Goal: Task Accomplishment & Management: Use online tool/utility

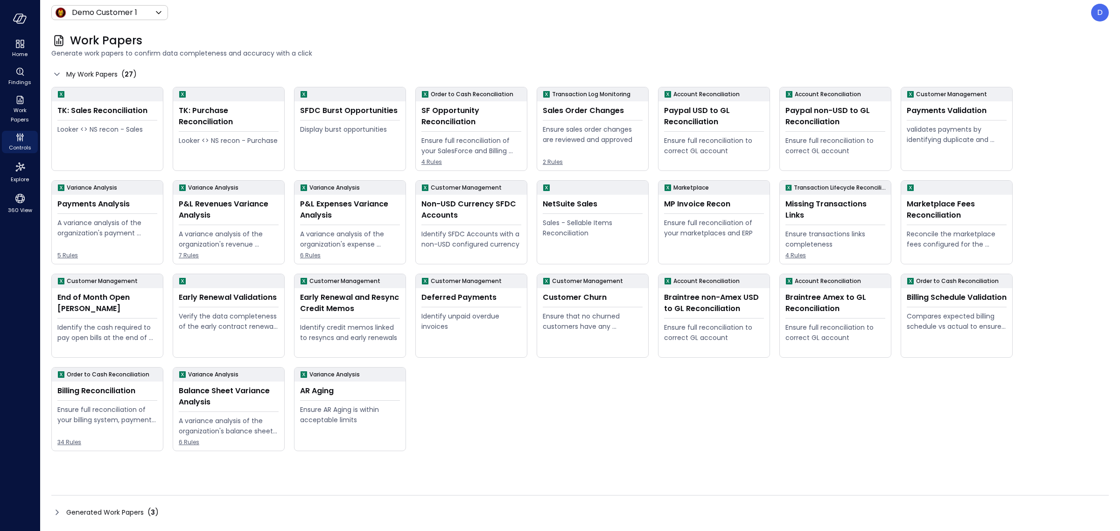
click at [94, 2] on header "Demo Customer 1 ***** ​ D" at bounding box center [580, 12] width 1080 height 25
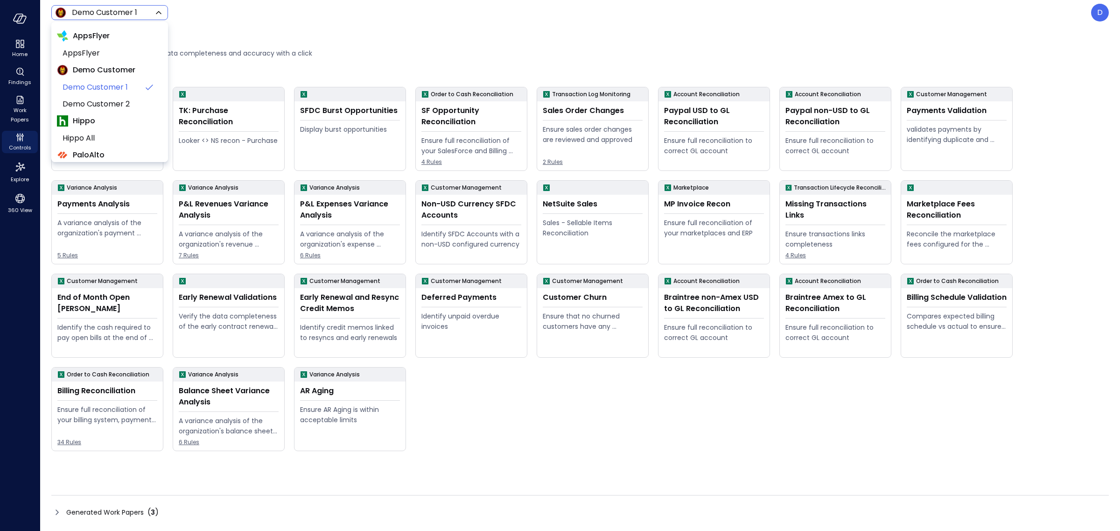
click at [102, 13] on body "Home Findings Work Papers Controls Explore 360 View Demo Customer 1 ***** ​ D W…" at bounding box center [560, 265] width 1120 height 531
click at [105, 135] on li "Wiz US" at bounding box center [109, 143] width 105 height 17
type input "******"
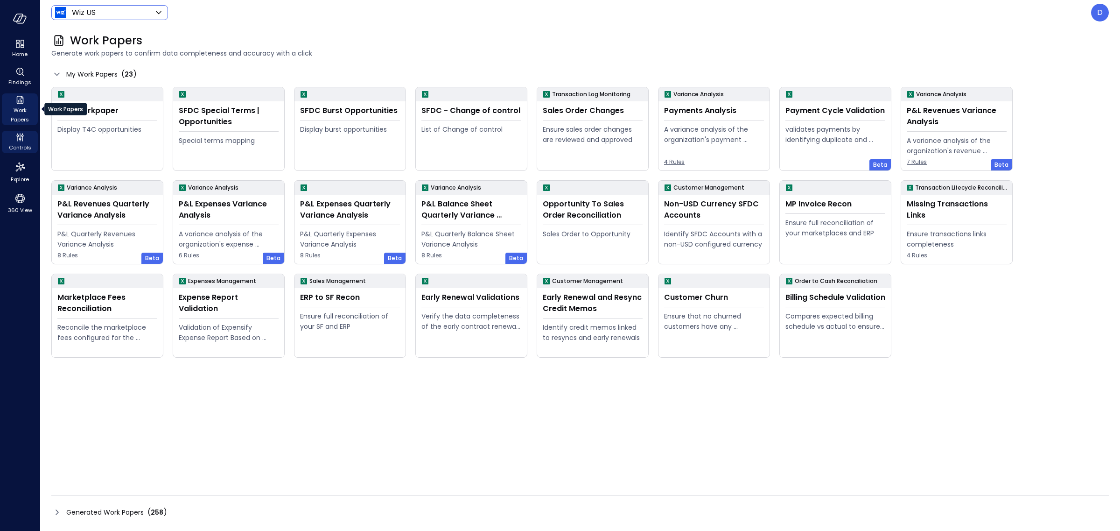
click at [26, 104] on div "Work Papers" at bounding box center [20, 109] width 36 height 32
click at [20, 108] on span "Work Papers" at bounding box center [20, 114] width 28 height 19
click at [50, 505] on div "Work Papers Generate work papers to confirm data completeness and accuracy with…" at bounding box center [580, 277] width 1080 height 505
click at [50, 513] on div "Work Papers Generate work papers to confirm data completeness and accuracy with…" at bounding box center [580, 277] width 1080 height 505
click at [56, 513] on icon at bounding box center [56, 511] width 11 height 11
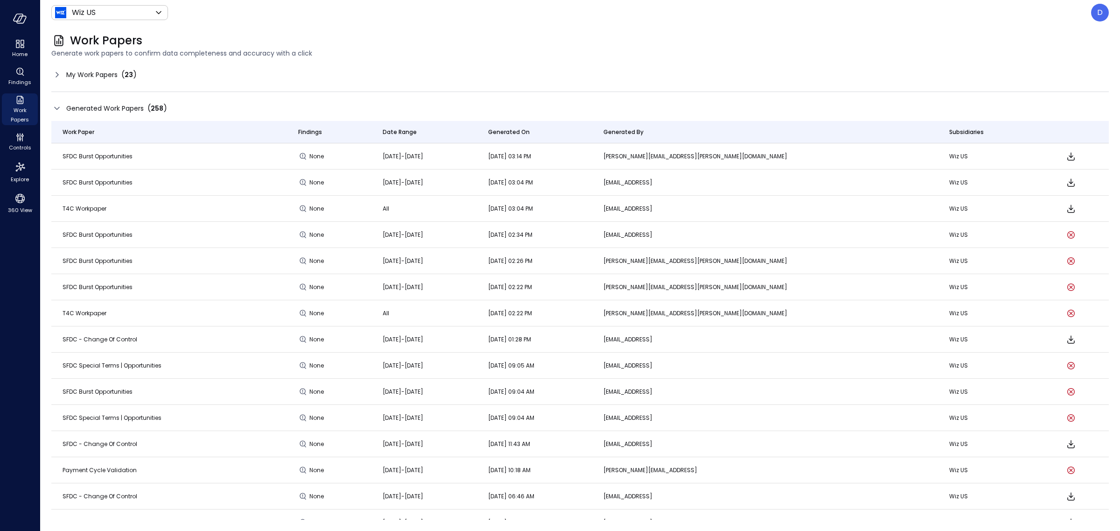
click at [54, 78] on icon at bounding box center [56, 74] width 11 height 11
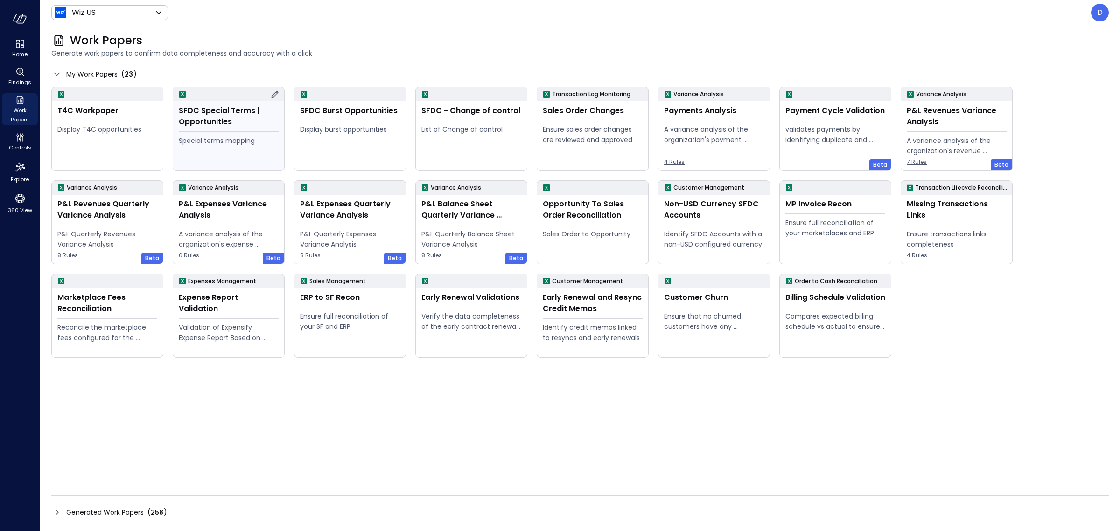
click at [206, 140] on div "Special terms mapping" at bounding box center [229, 140] width 100 height 10
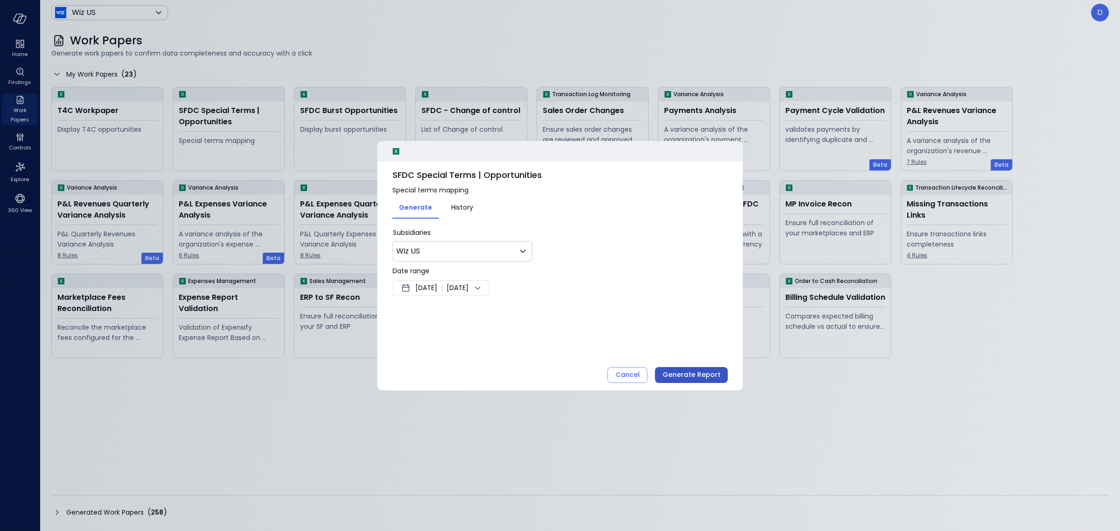
click at [704, 376] on div "Generate Report" at bounding box center [692, 375] width 58 height 12
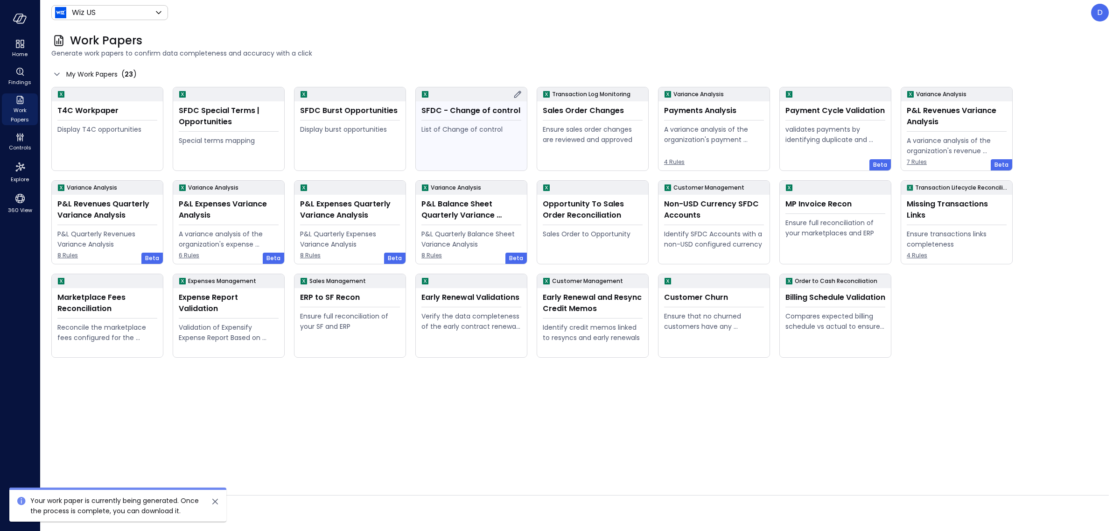
click at [496, 153] on div "List of Change of control" at bounding box center [471, 145] width 100 height 42
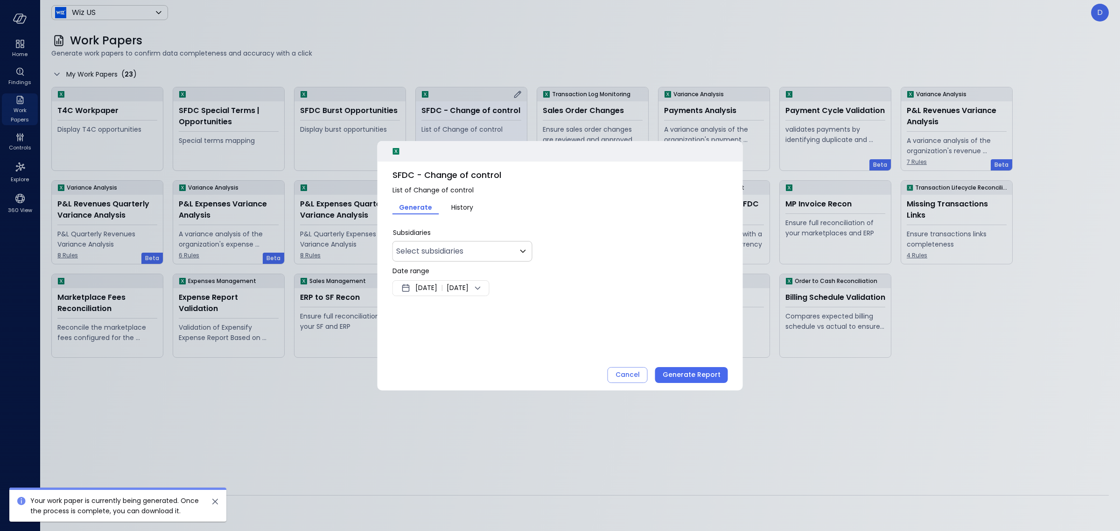
type input "**"
click at [694, 374] on div "Generate Report" at bounding box center [692, 375] width 58 height 12
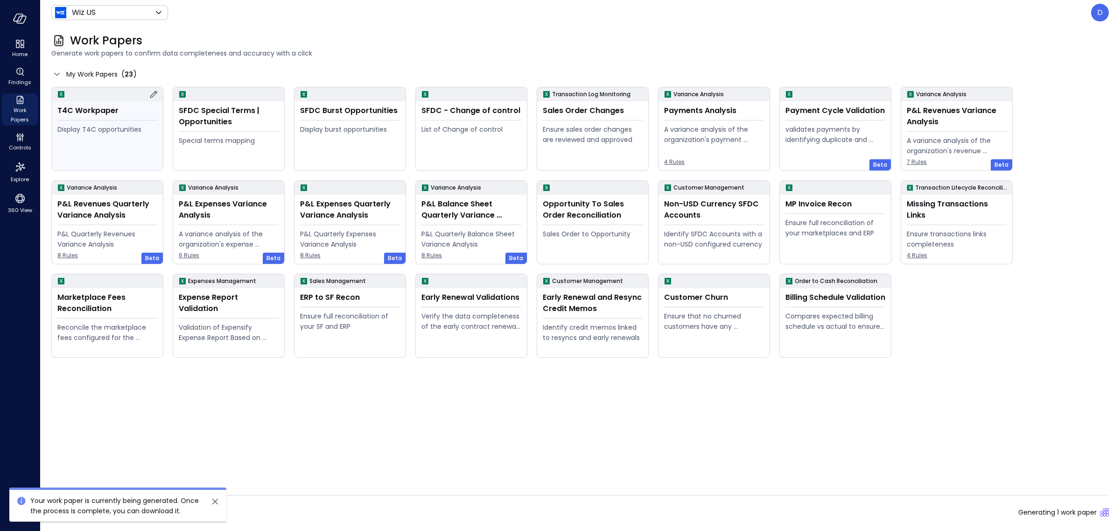
click at [143, 163] on div "Display T4C opportunities" at bounding box center [107, 145] width 100 height 42
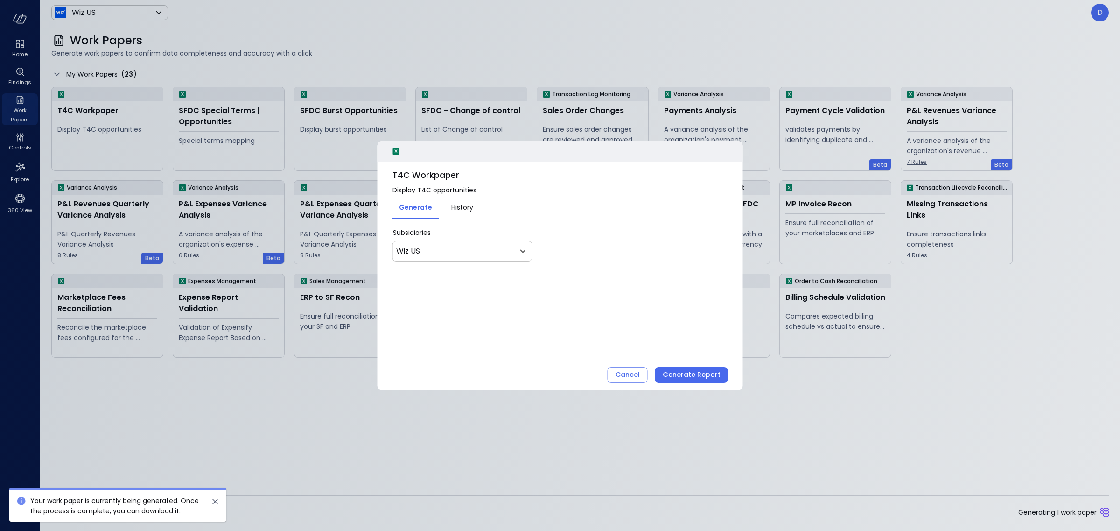
drag, startPoint x: 682, startPoint y: 378, endPoint x: 676, endPoint y: 370, distance: 10.4
click at [682, 378] on div "Generate Report" at bounding box center [692, 375] width 58 height 12
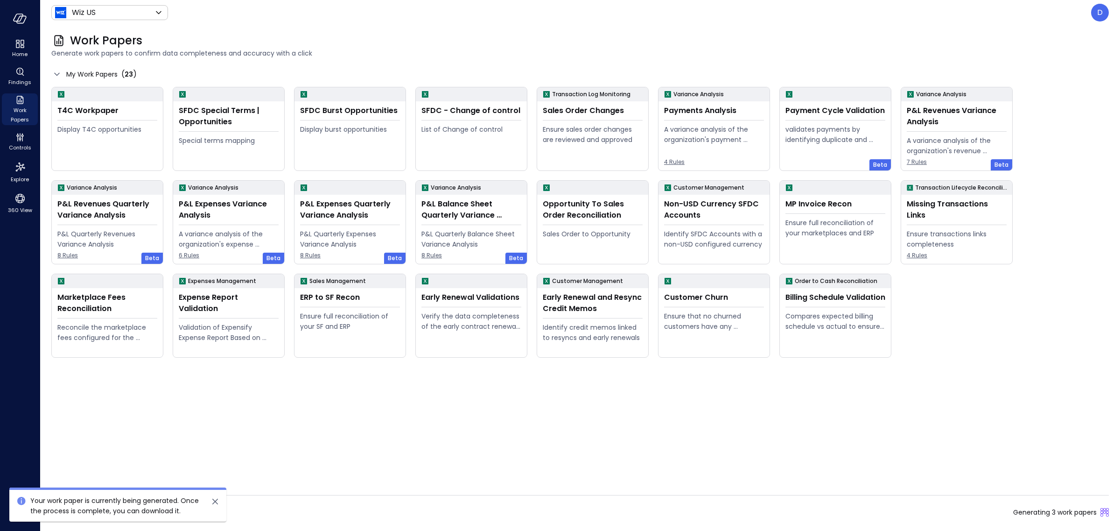
click at [219, 498] on icon "close" at bounding box center [215, 501] width 11 height 11
click at [279, 447] on div "T4C Workpaper Display T4C opportunities SFDC Special Terms | Opportunities Spec…" at bounding box center [579, 279] width 1057 height 384
click at [58, 513] on icon at bounding box center [56, 511] width 11 height 11
